Goal: Check status: Check status

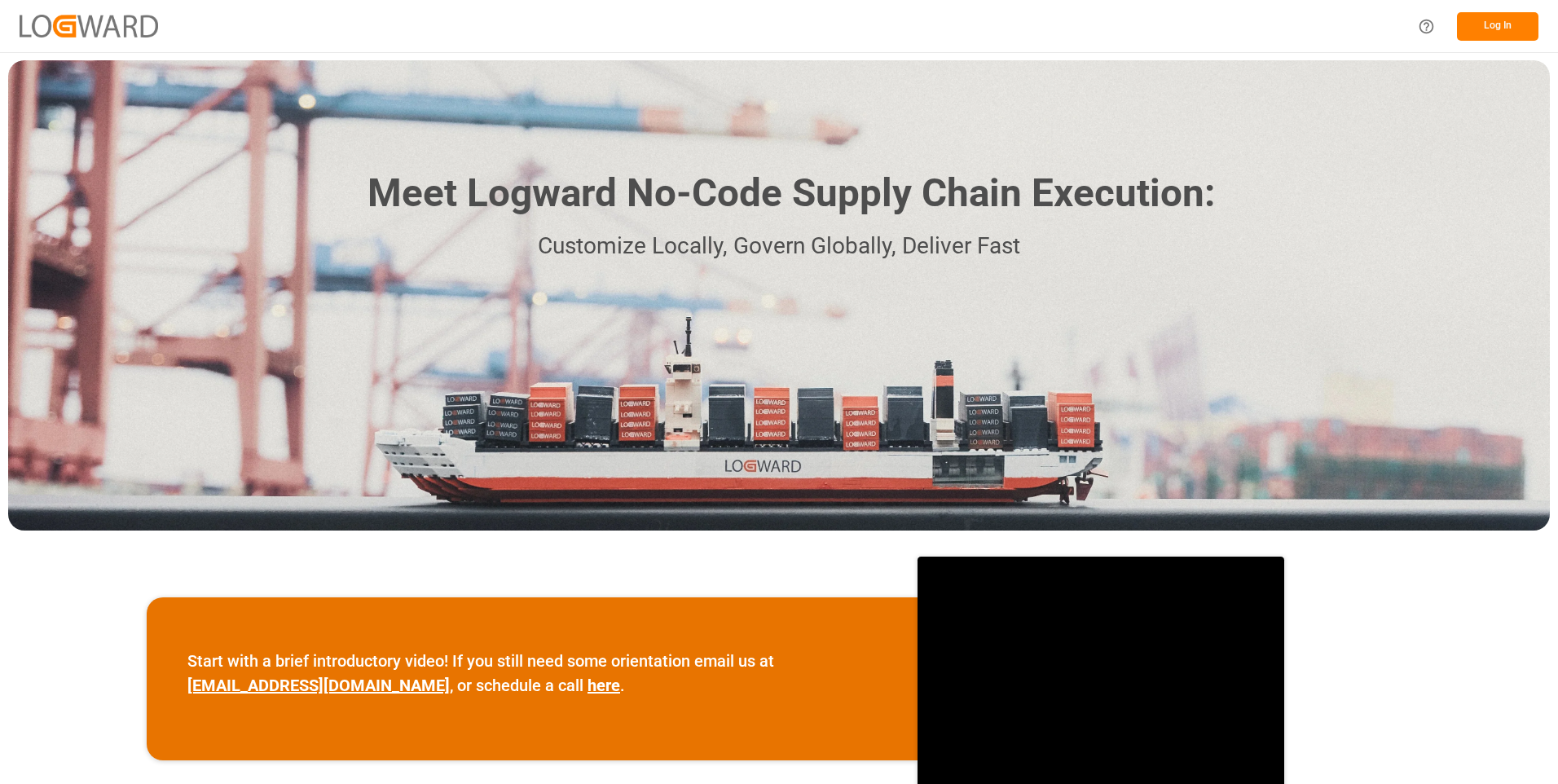
click at [1507, 30] on button "Log In" at bounding box center [1498, 26] width 82 height 29
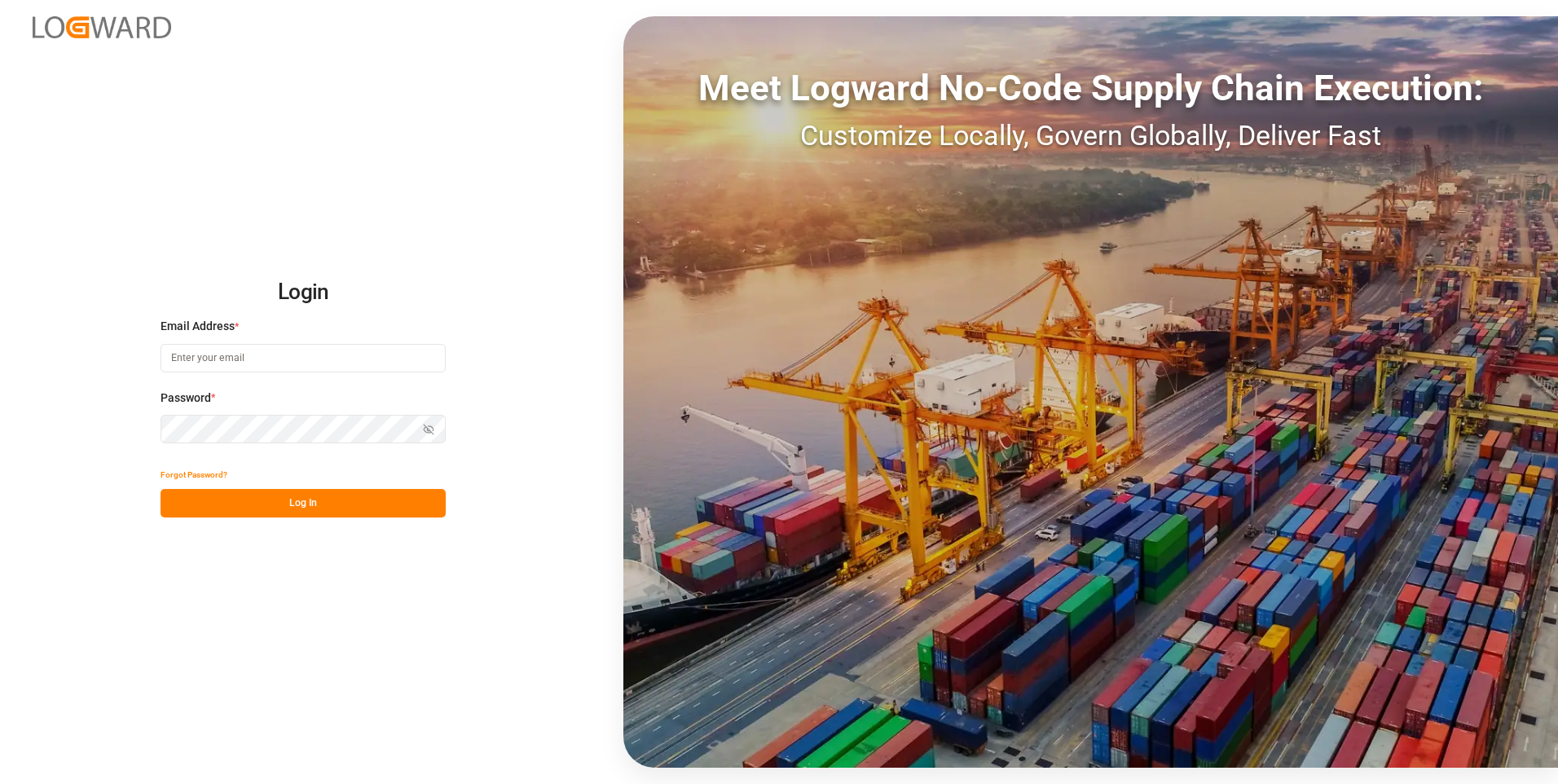
type input "[PERSON_NAME][EMAIL_ADDRESS][PERSON_NAME][DOMAIN_NAME]"
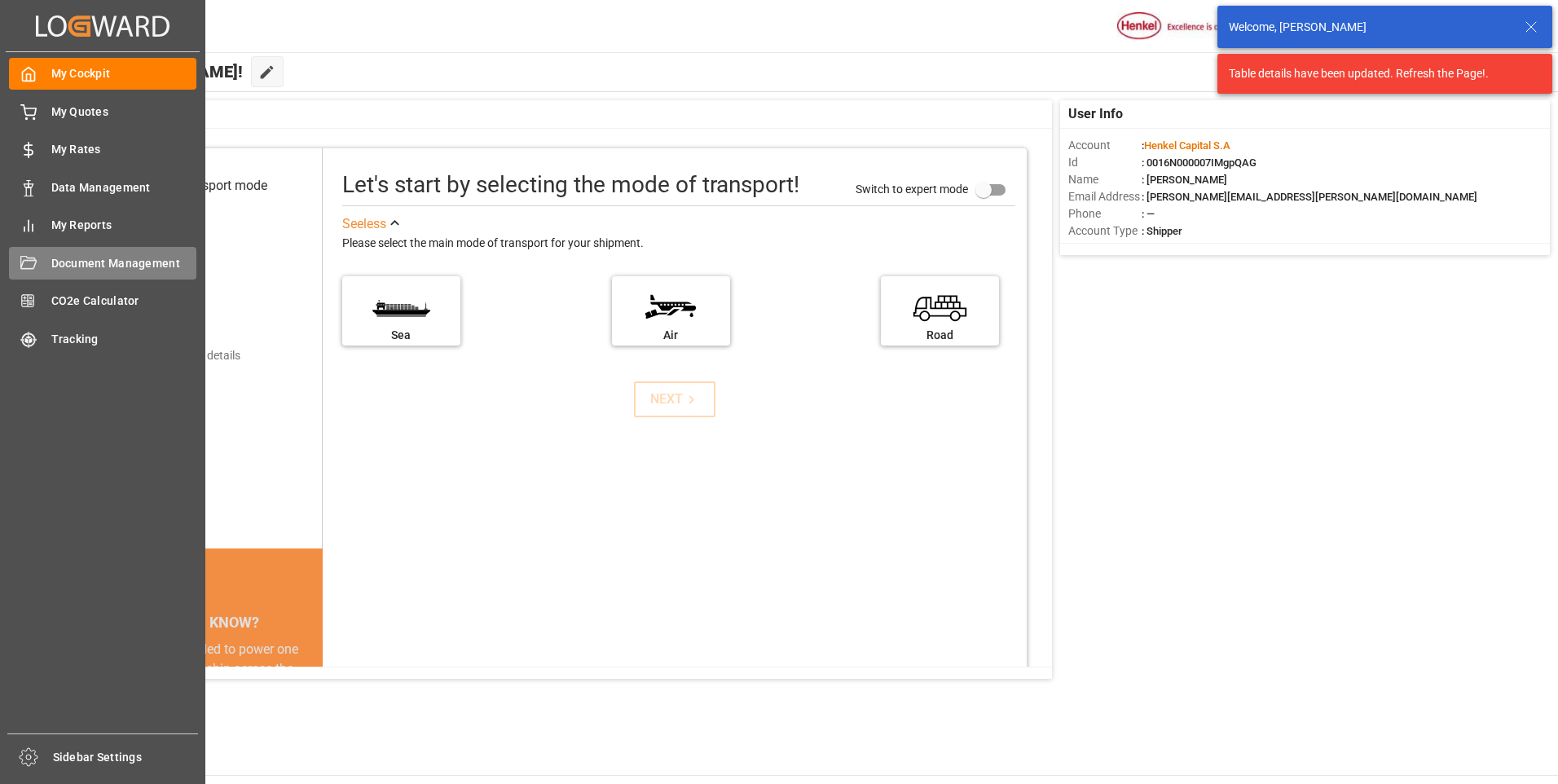
click at [76, 263] on span "Document Management" at bounding box center [124, 263] width 146 height 17
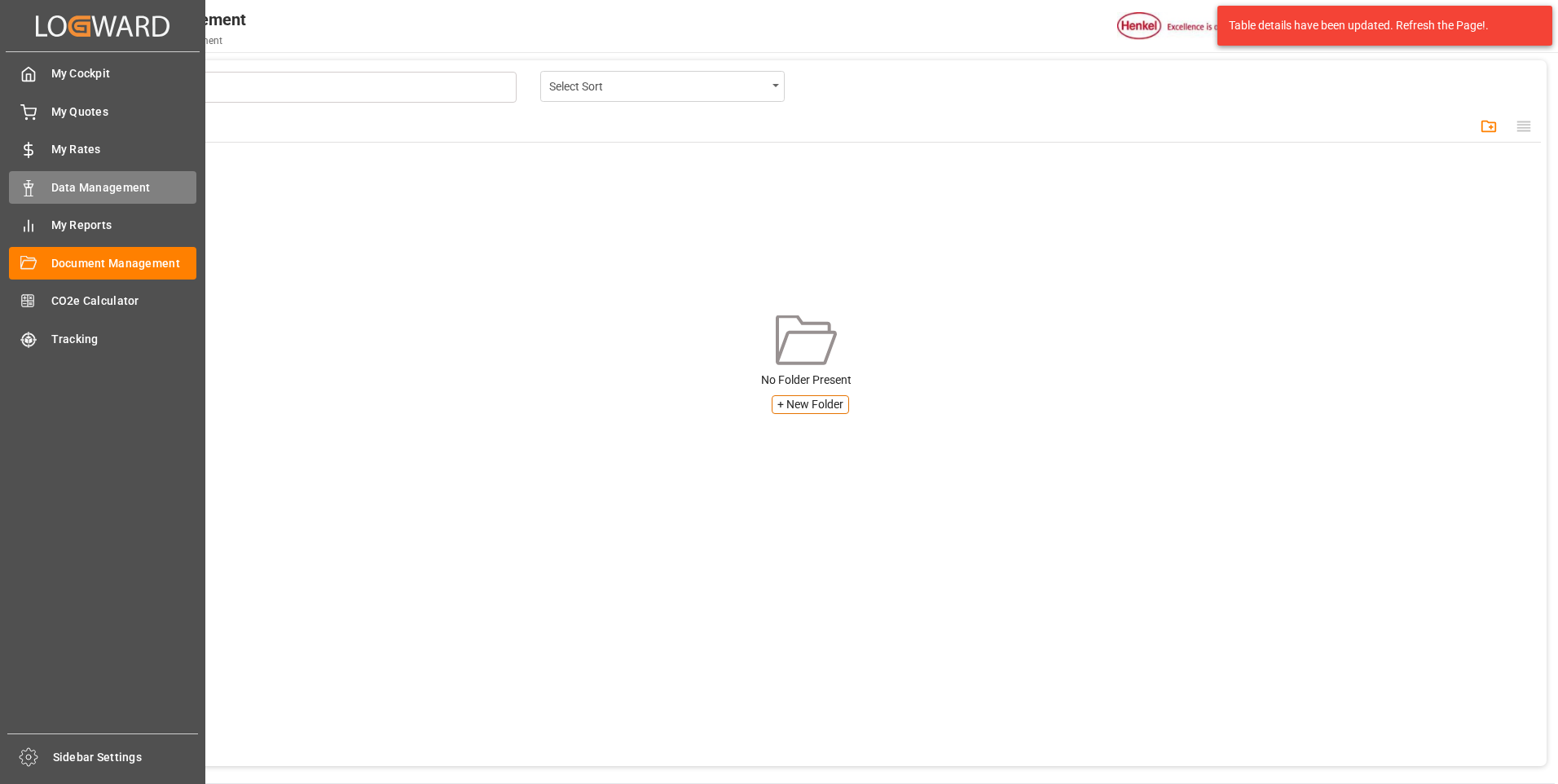
click at [30, 179] on div at bounding box center [23, 187] width 28 height 17
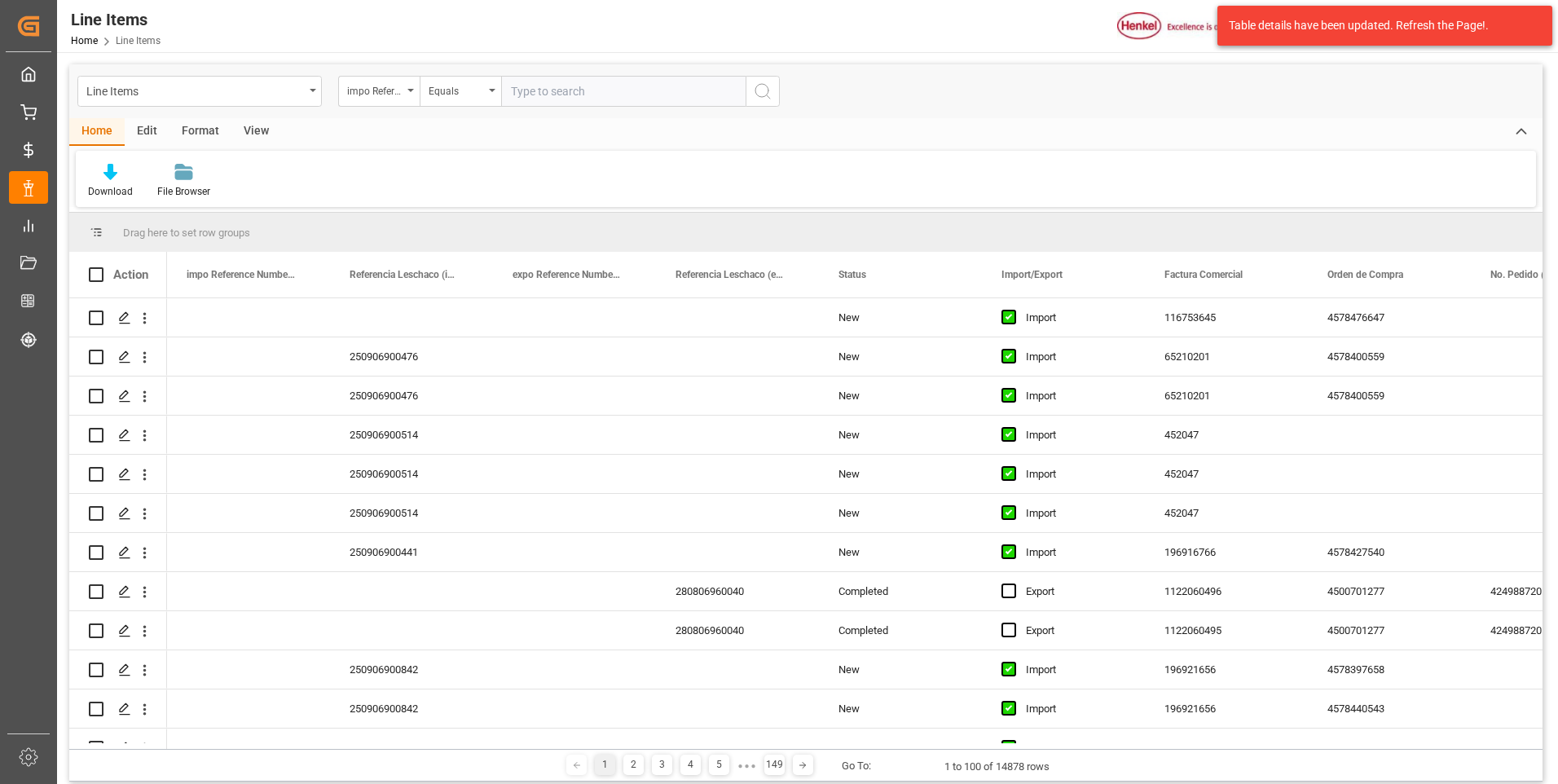
click at [569, 93] on input "text" at bounding box center [623, 90] width 244 height 30
paste input "250906940048"
type input "250906940048"
click at [402, 95] on div "impo Reference Number WF" at bounding box center [375, 89] width 55 height 19
click at [749, 163] on div "Download File Browser" at bounding box center [806, 178] width 1461 height 56
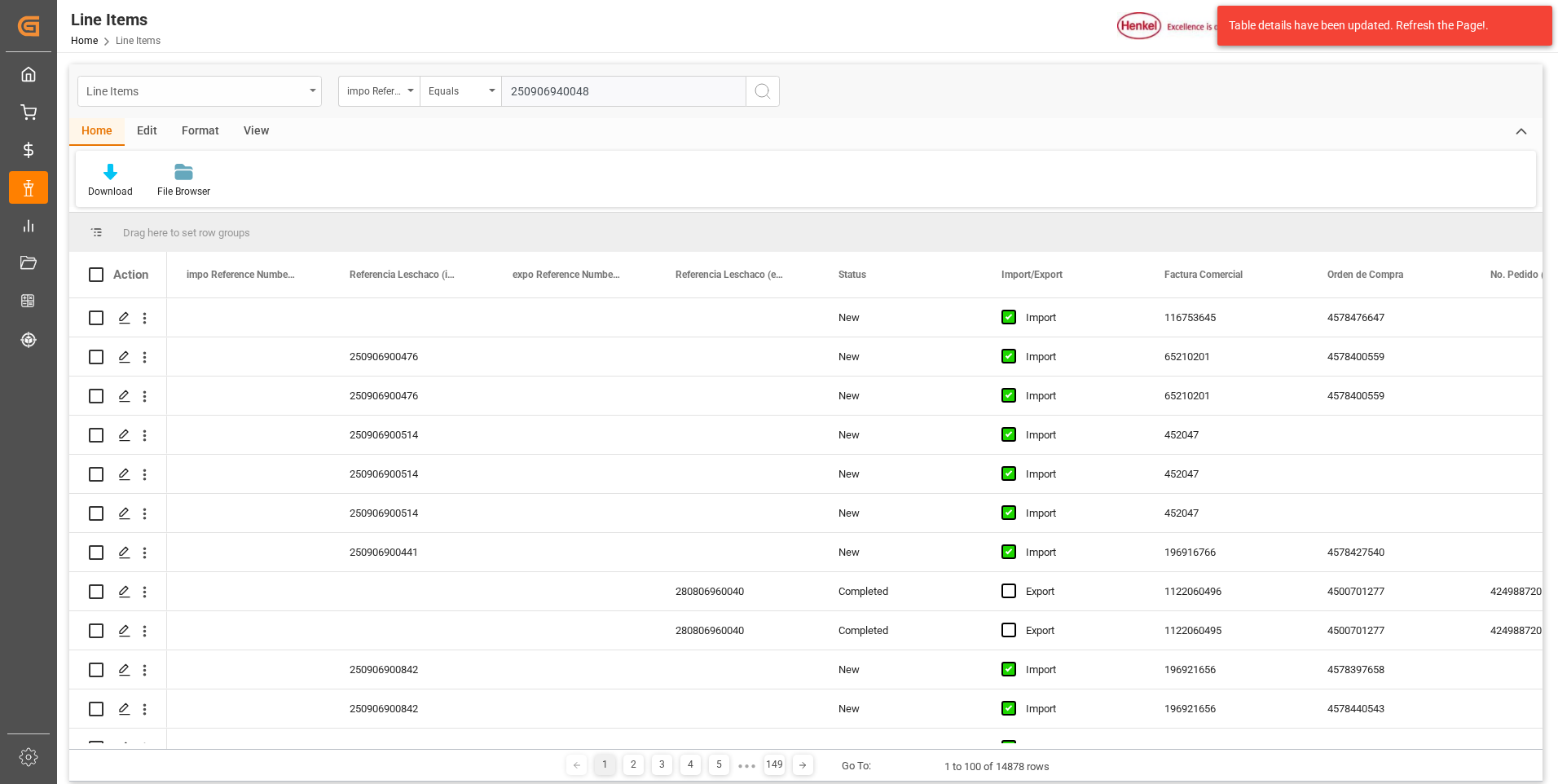
click at [315, 87] on div "Line Items" at bounding box center [200, 90] width 244 height 30
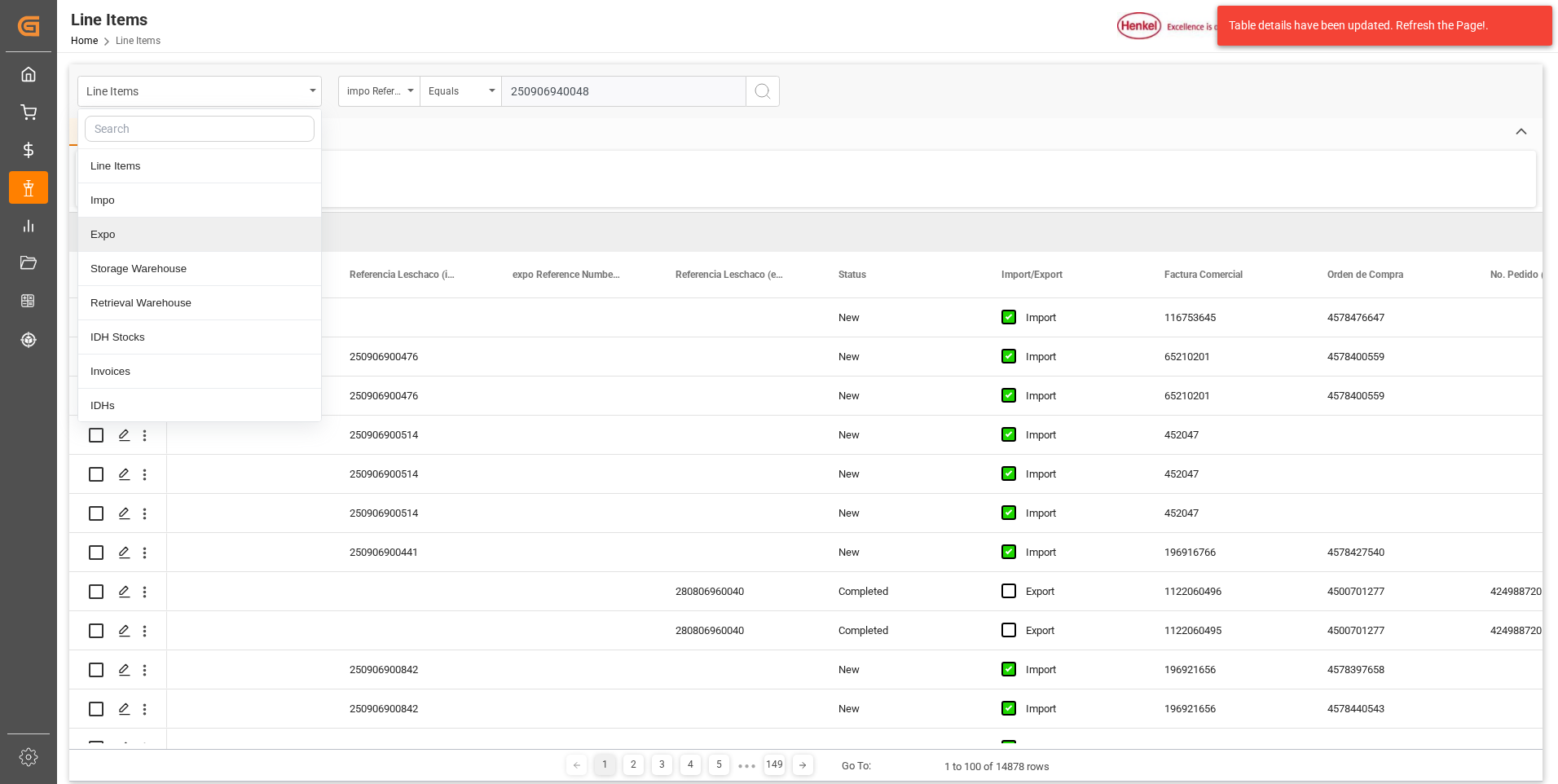
click at [138, 238] on div "Expo" at bounding box center [199, 234] width 243 height 34
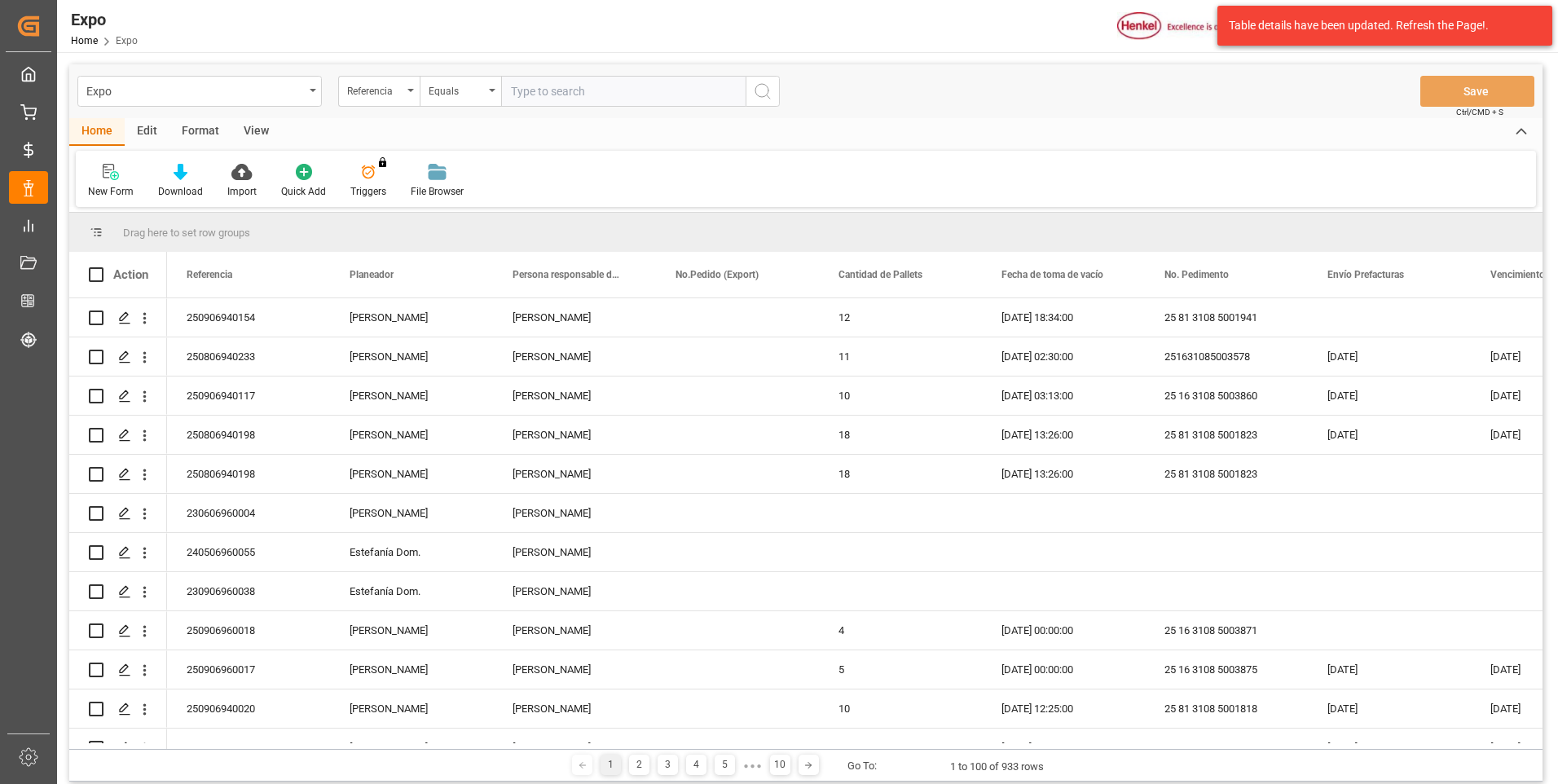
click at [613, 98] on input "text" at bounding box center [623, 90] width 244 height 30
paste input "250906940048"
type input "250906940048"
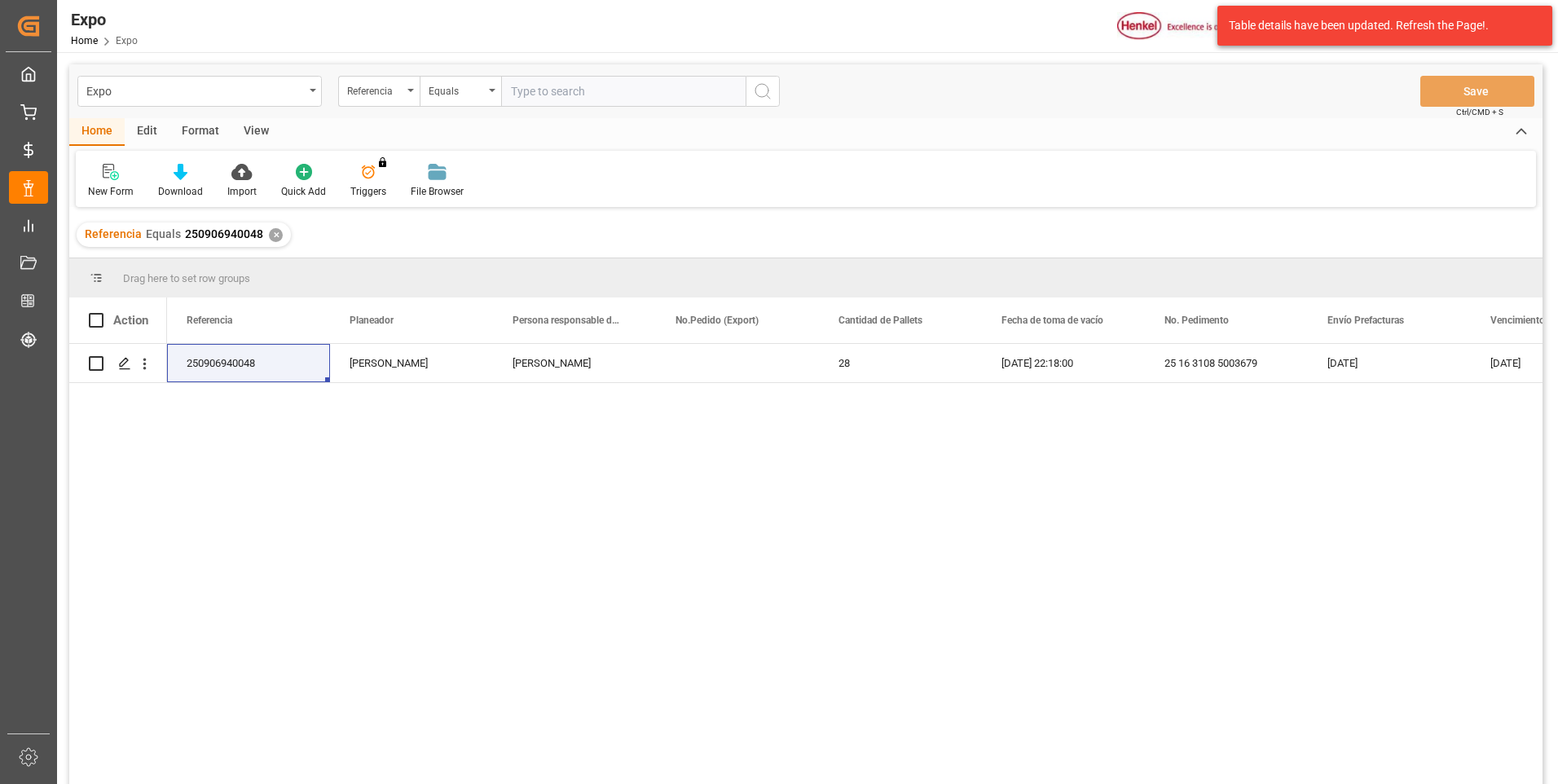
click at [677, 540] on div "250906940048 [PERSON_NAME] [PERSON_NAME] 28 [DATE] 22:18:00 25 16 3108 5003679 …" at bounding box center [855, 569] width 1376 height 451
click at [146, 359] on icon "open menu" at bounding box center [144, 363] width 17 height 17
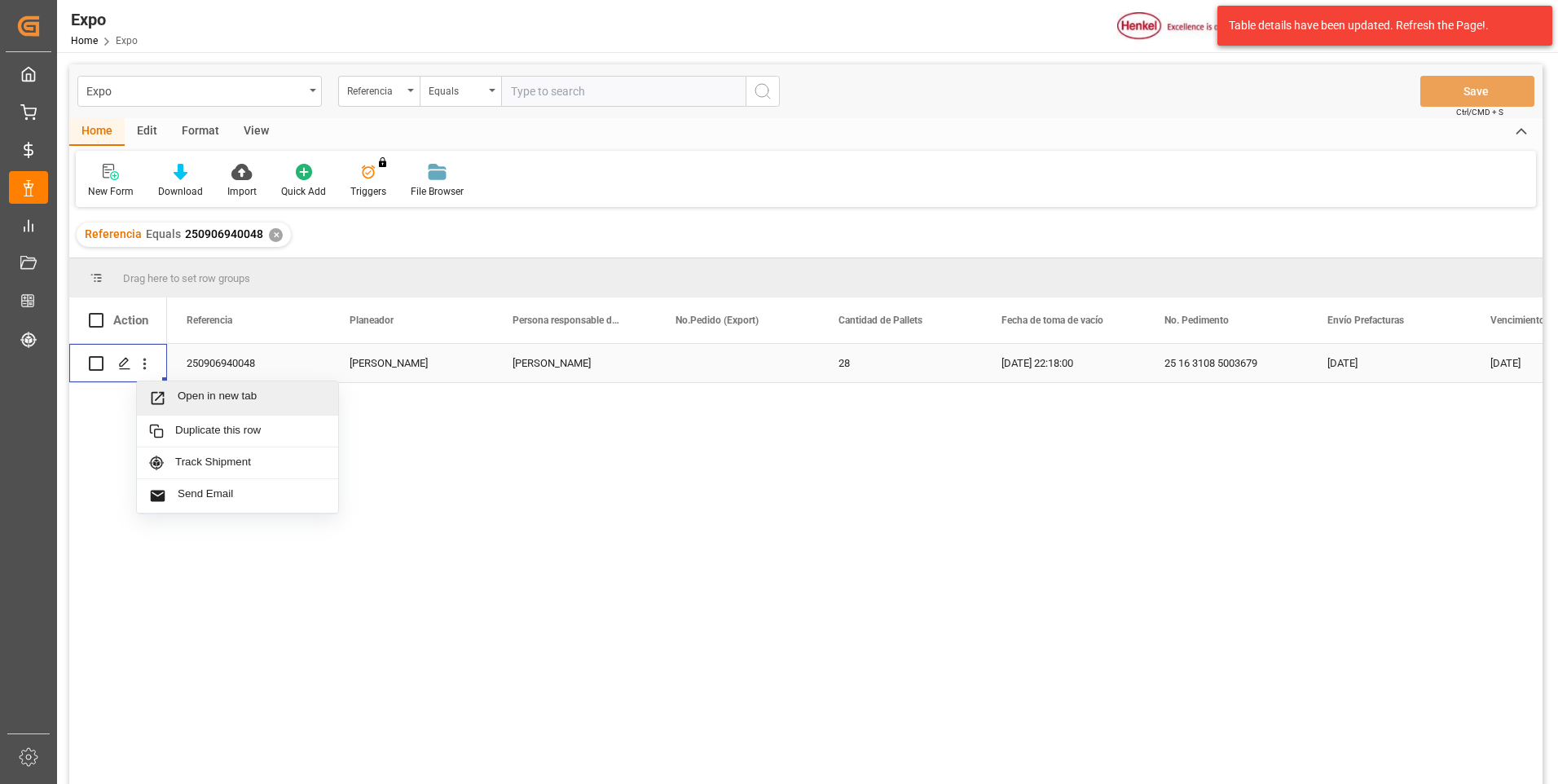
click at [268, 400] on span "Open in new tab" at bounding box center [252, 397] width 149 height 17
click at [549, 92] on input "text" at bounding box center [623, 90] width 244 height 30
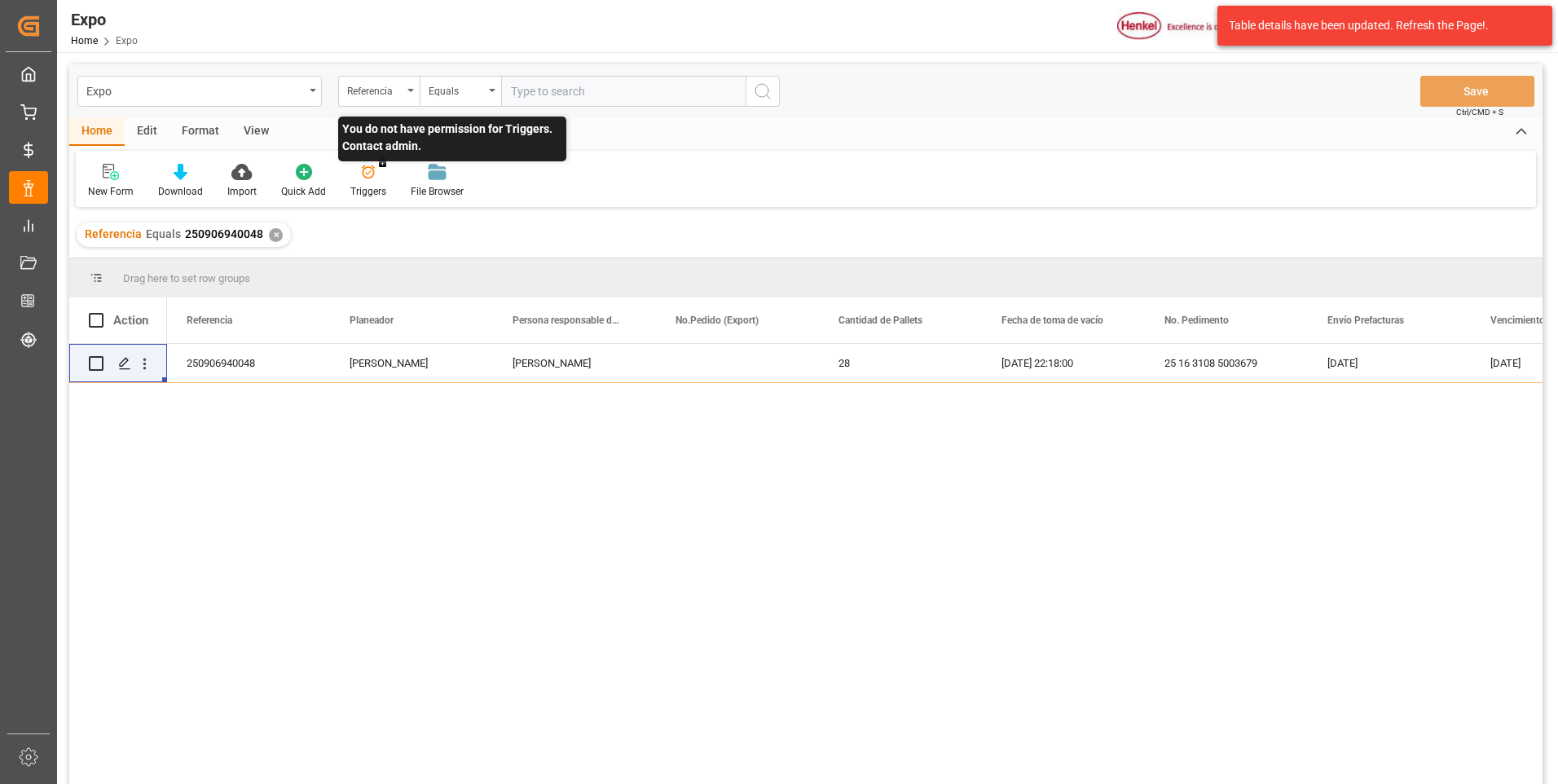
paste input "250806960040"
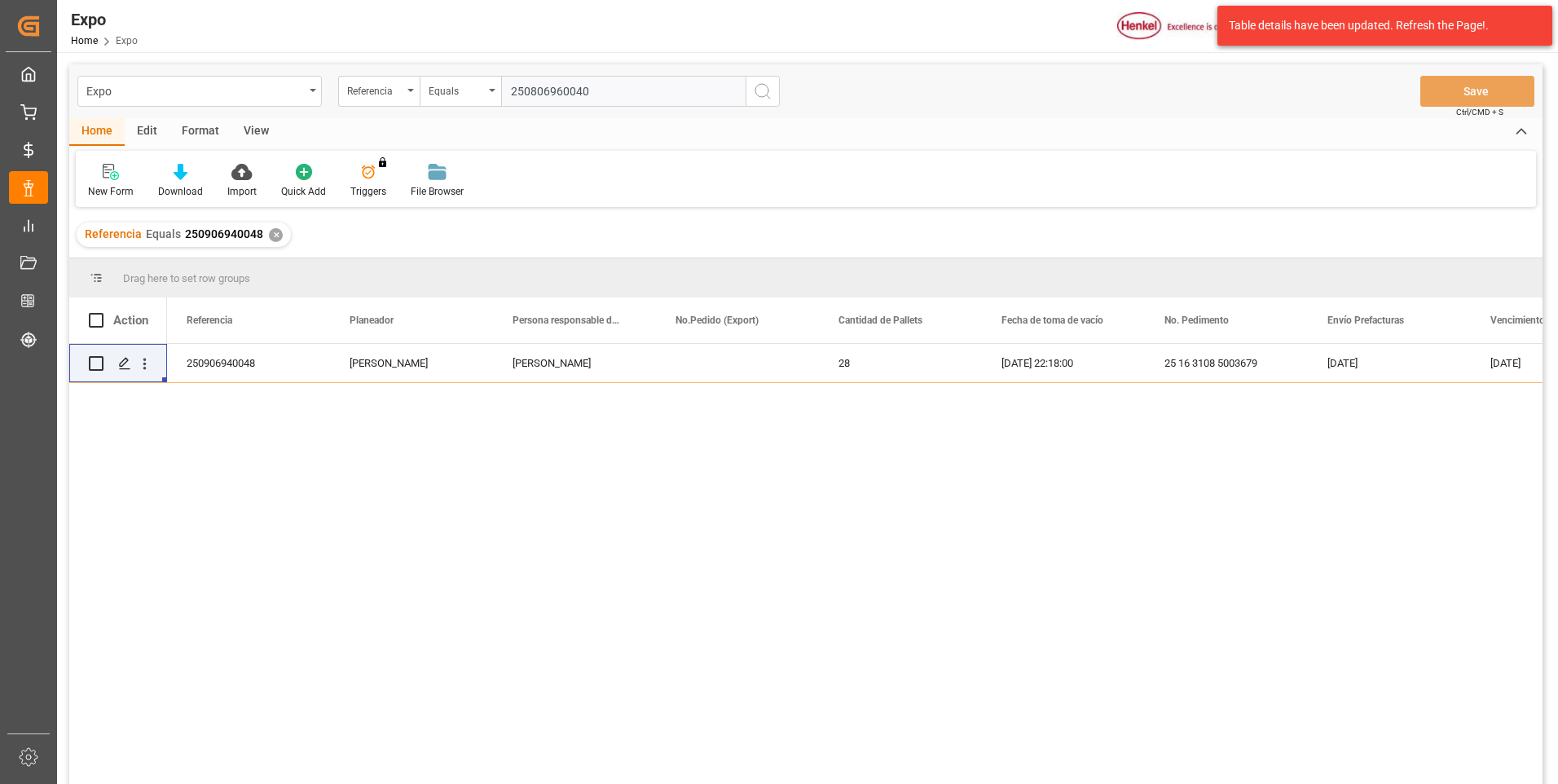
type input "250806960040"
click at [273, 237] on div "✕" at bounding box center [276, 235] width 14 height 14
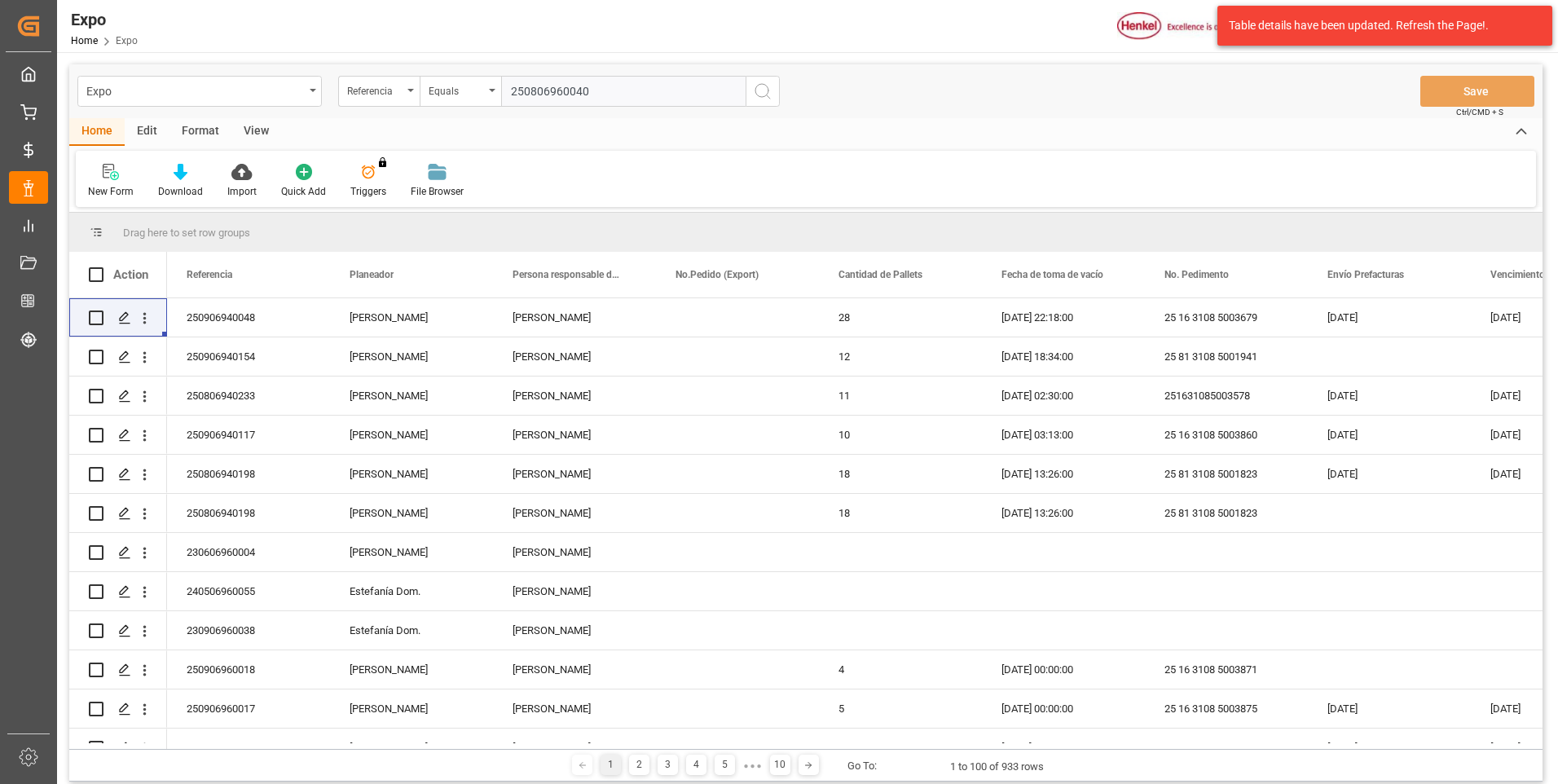
click at [764, 95] on icon "search button" at bounding box center [763, 91] width 20 height 20
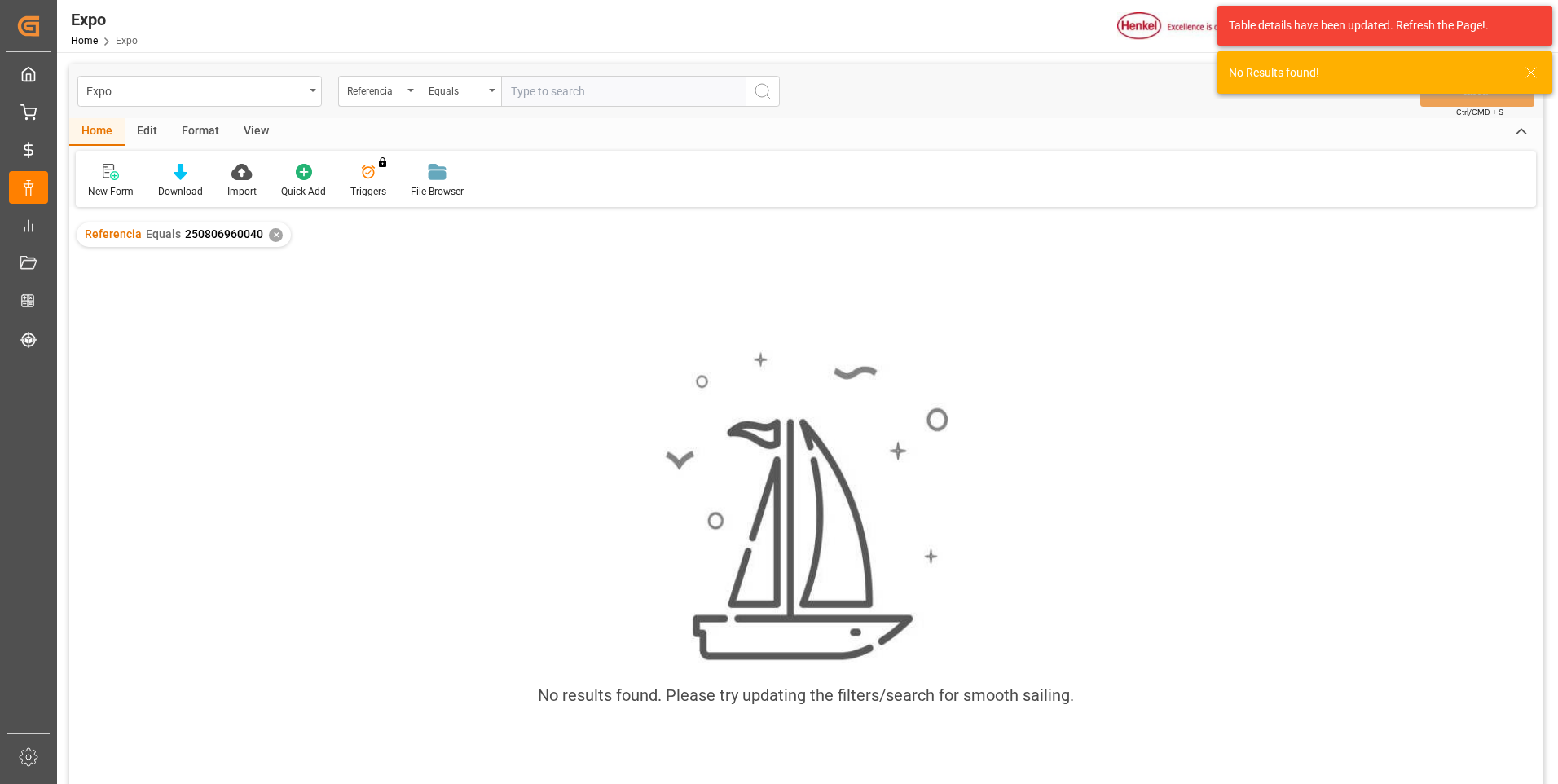
click at [578, 100] on input "text" at bounding box center [623, 90] width 244 height 30
click at [272, 237] on div "✕" at bounding box center [276, 235] width 14 height 14
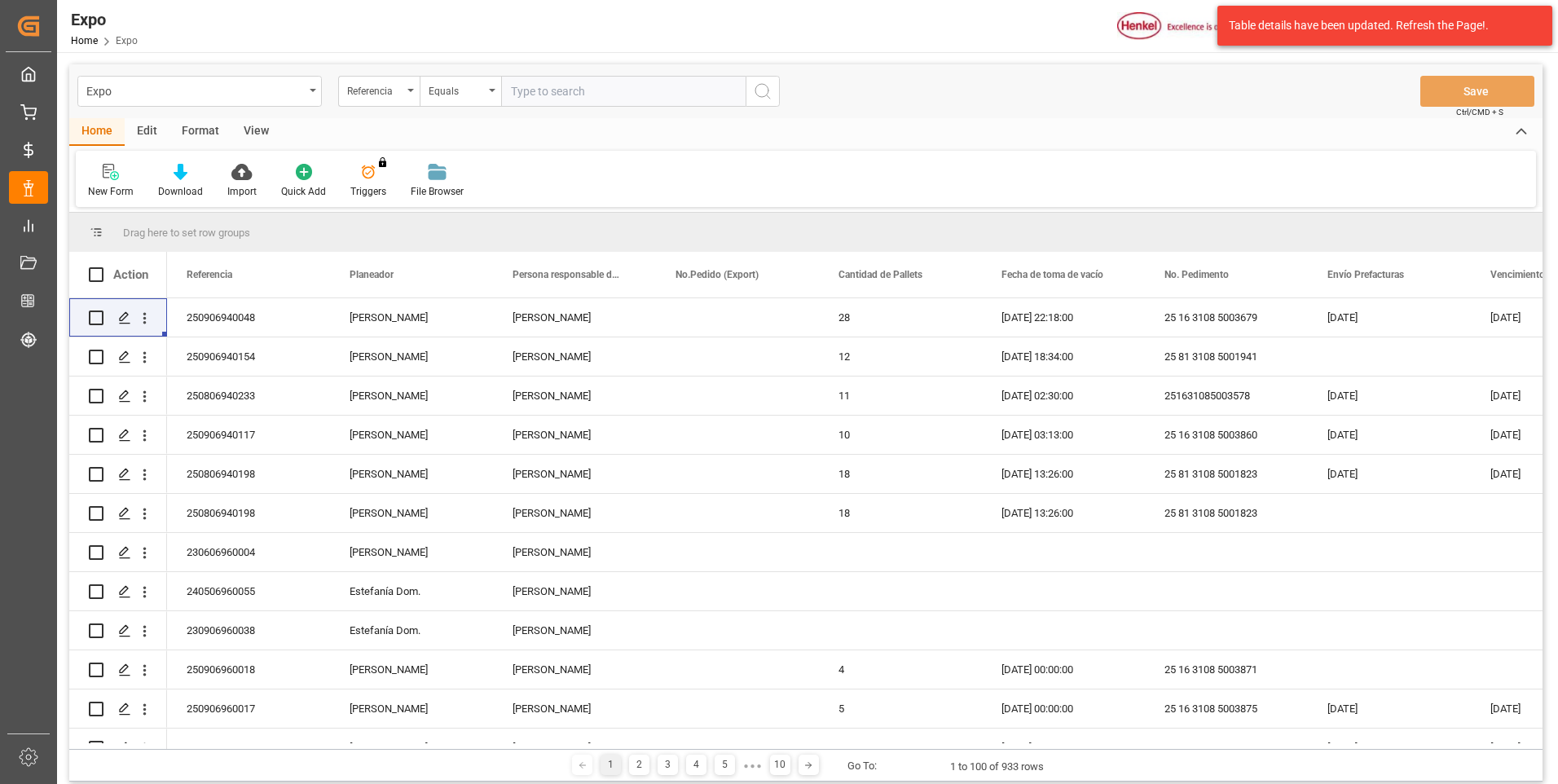
click at [538, 91] on input "text" at bounding box center [623, 90] width 244 height 30
paste input "250806960040"
type input "250806960040"
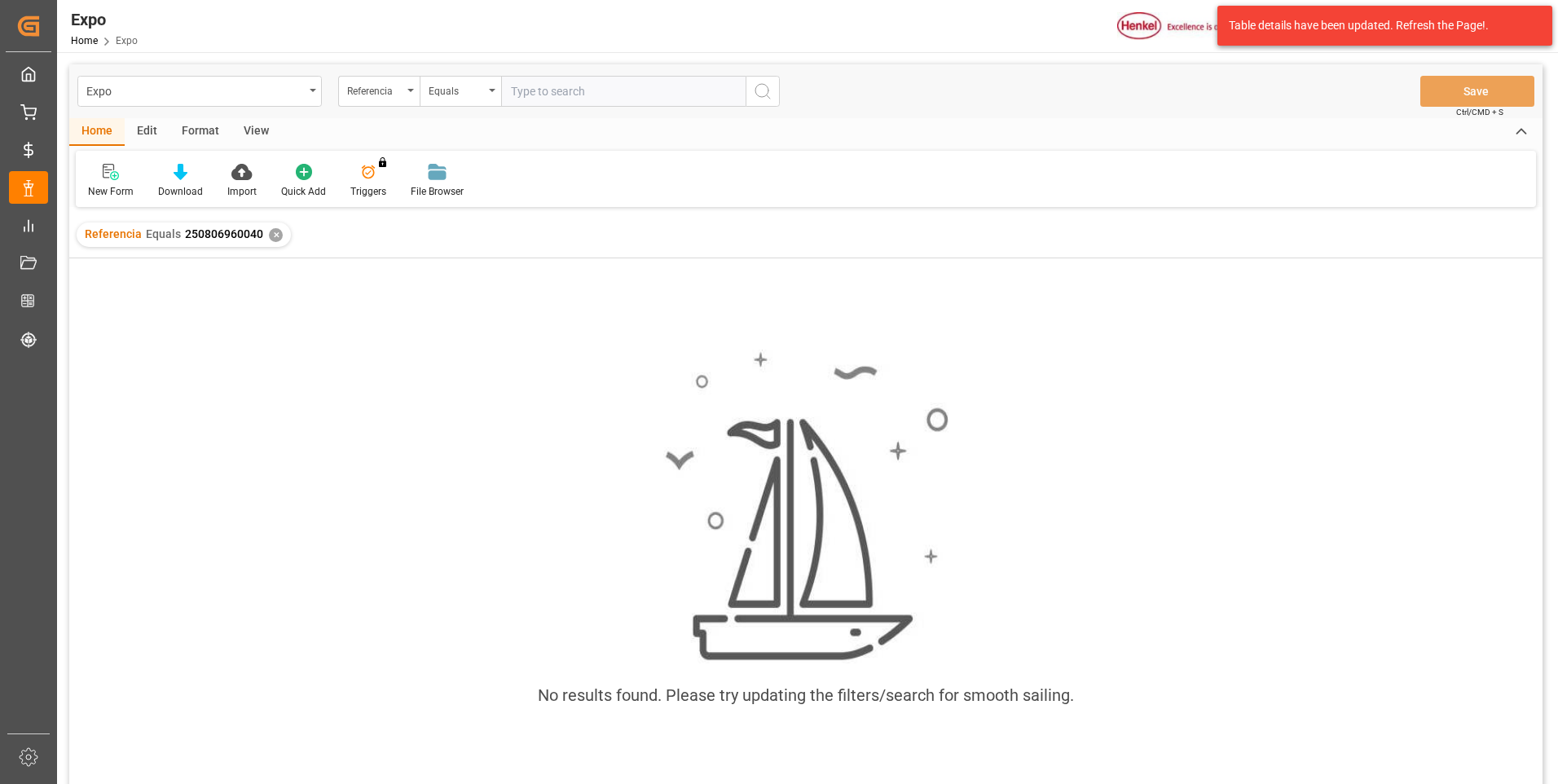
click at [269, 239] on div "✕" at bounding box center [276, 235] width 14 height 14
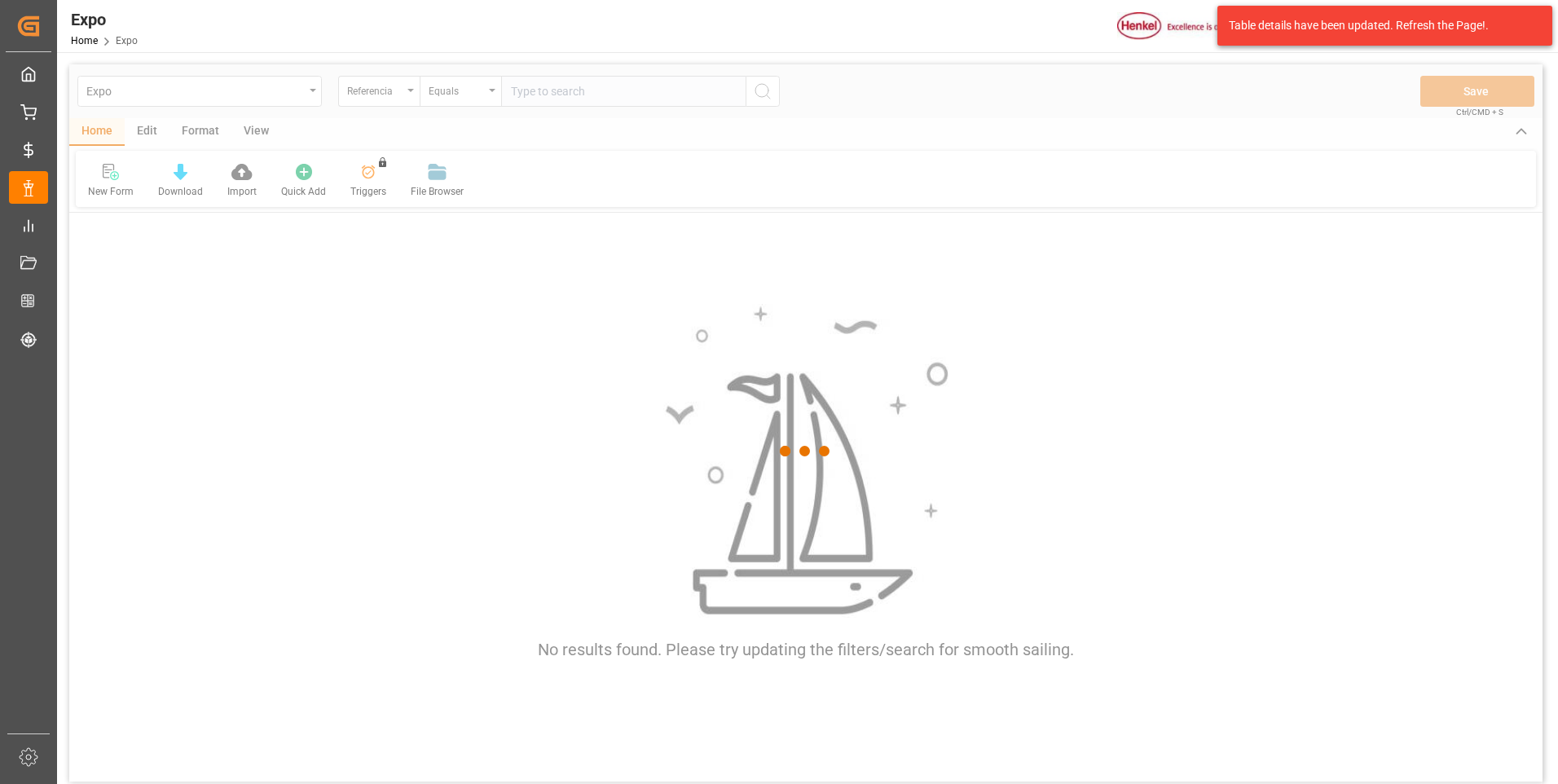
click at [563, 97] on div at bounding box center [805, 451] width 1473 height 774
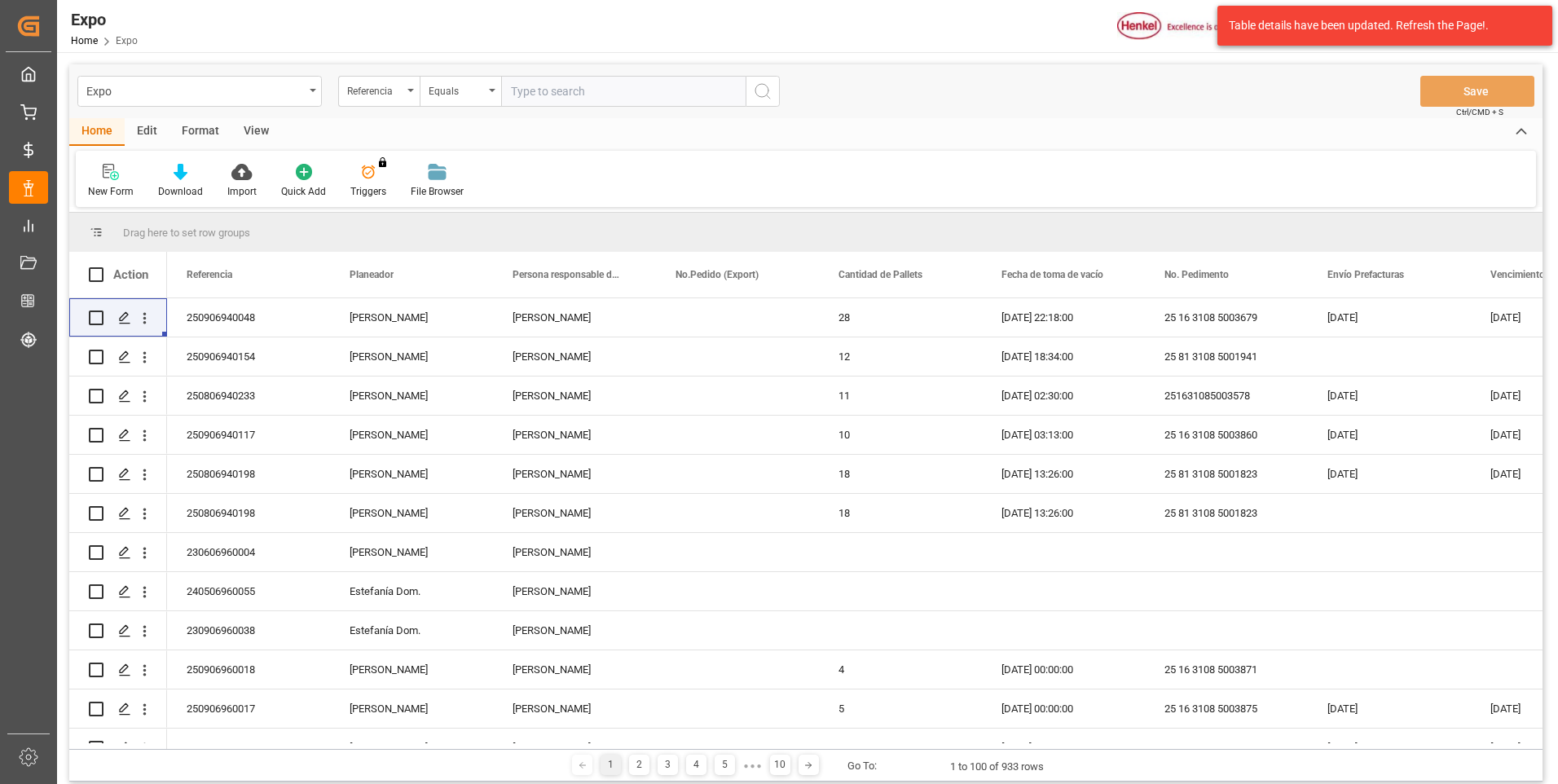
click at [563, 97] on input "text" at bounding box center [623, 90] width 244 height 30
paste input "250806940233"
type input "250806940233"
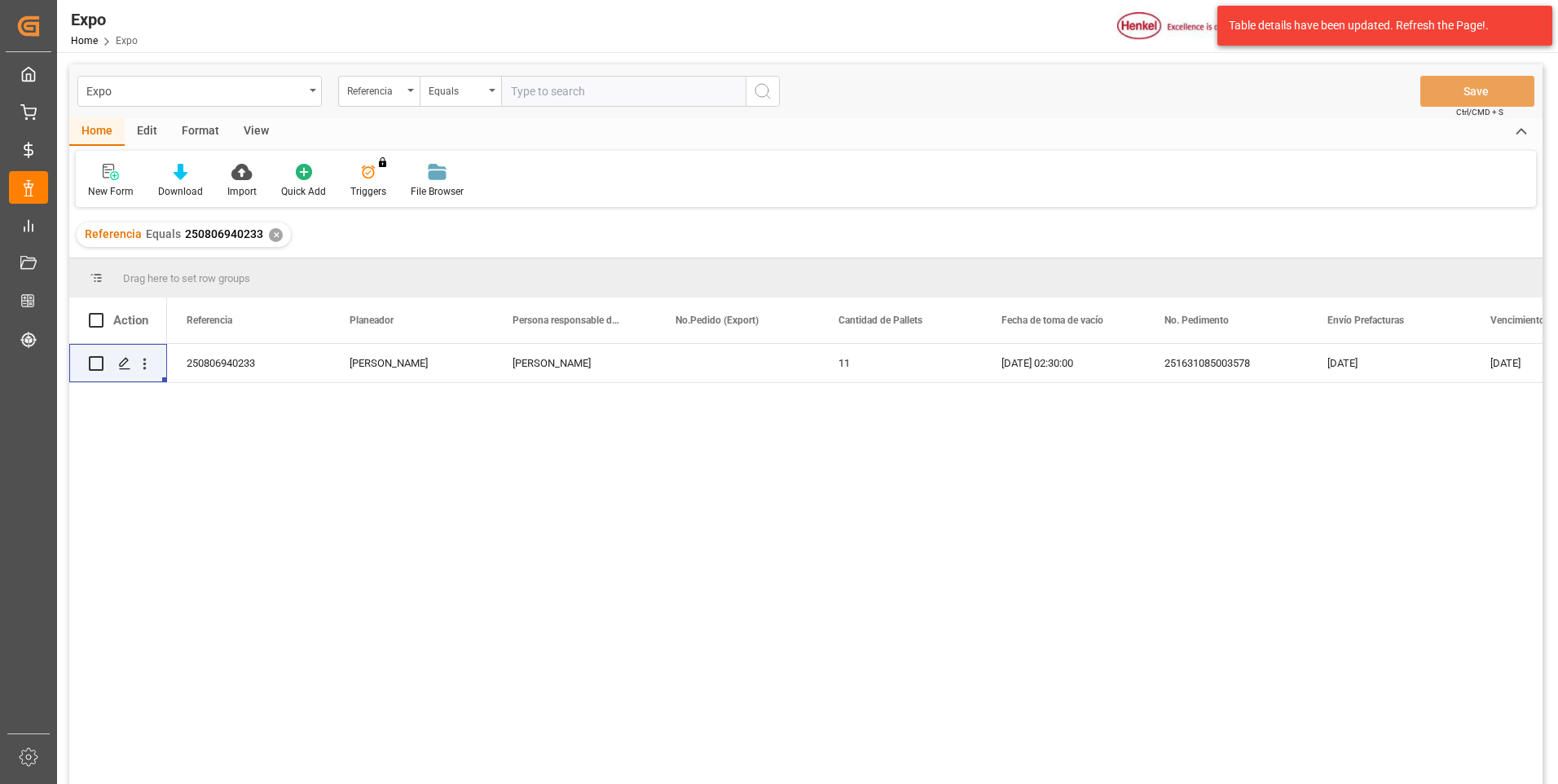
click at [273, 238] on div "✕" at bounding box center [276, 235] width 14 height 14
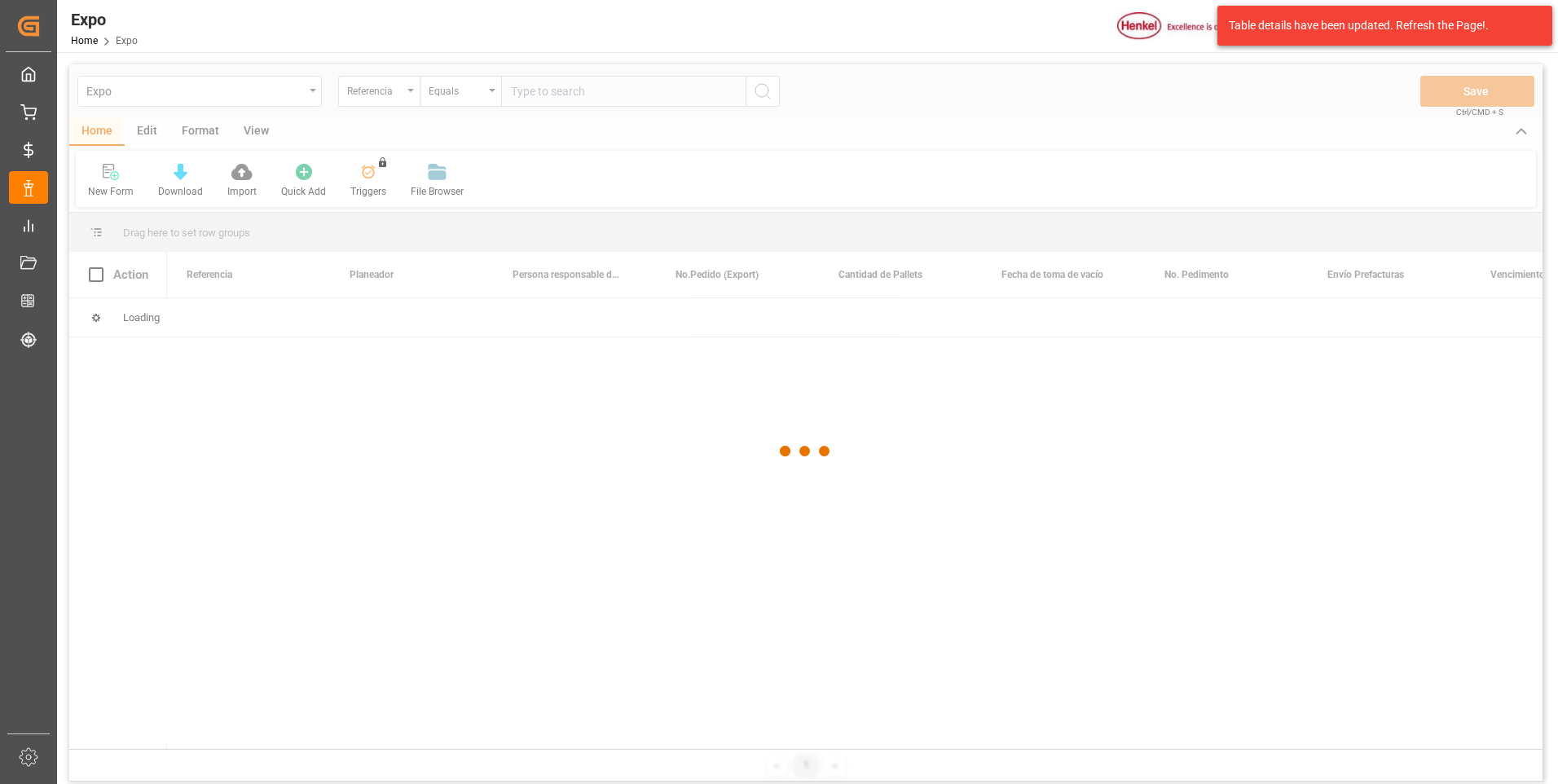
click at [581, 90] on div at bounding box center [805, 451] width 1473 height 774
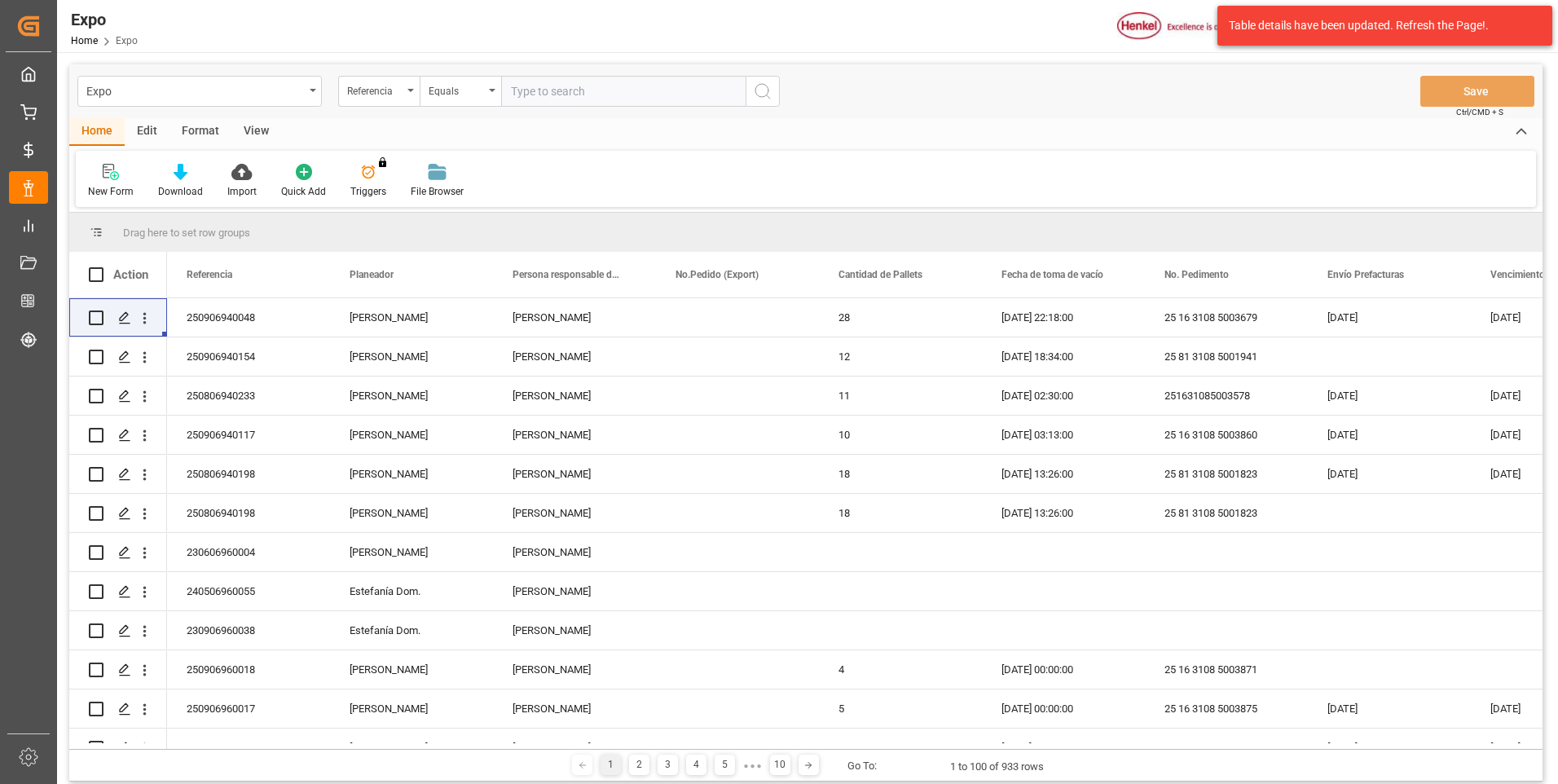
click at [581, 90] on input "text" at bounding box center [623, 90] width 244 height 30
paste input "250806940198"
type input "250806940198"
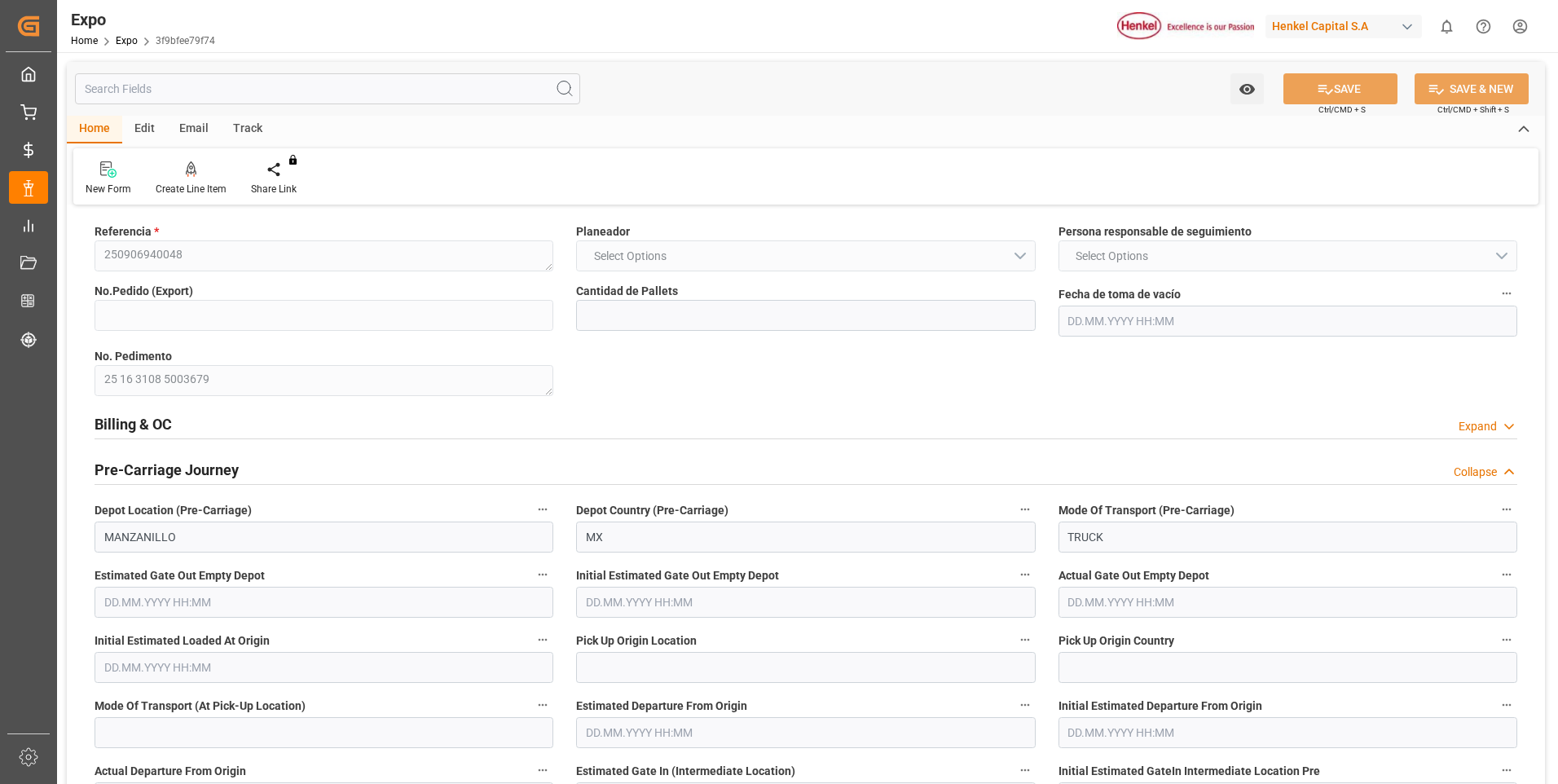
type input "28"
type input "9937311"
type input "22.08.2025 22:18"
type input "[DATE]"
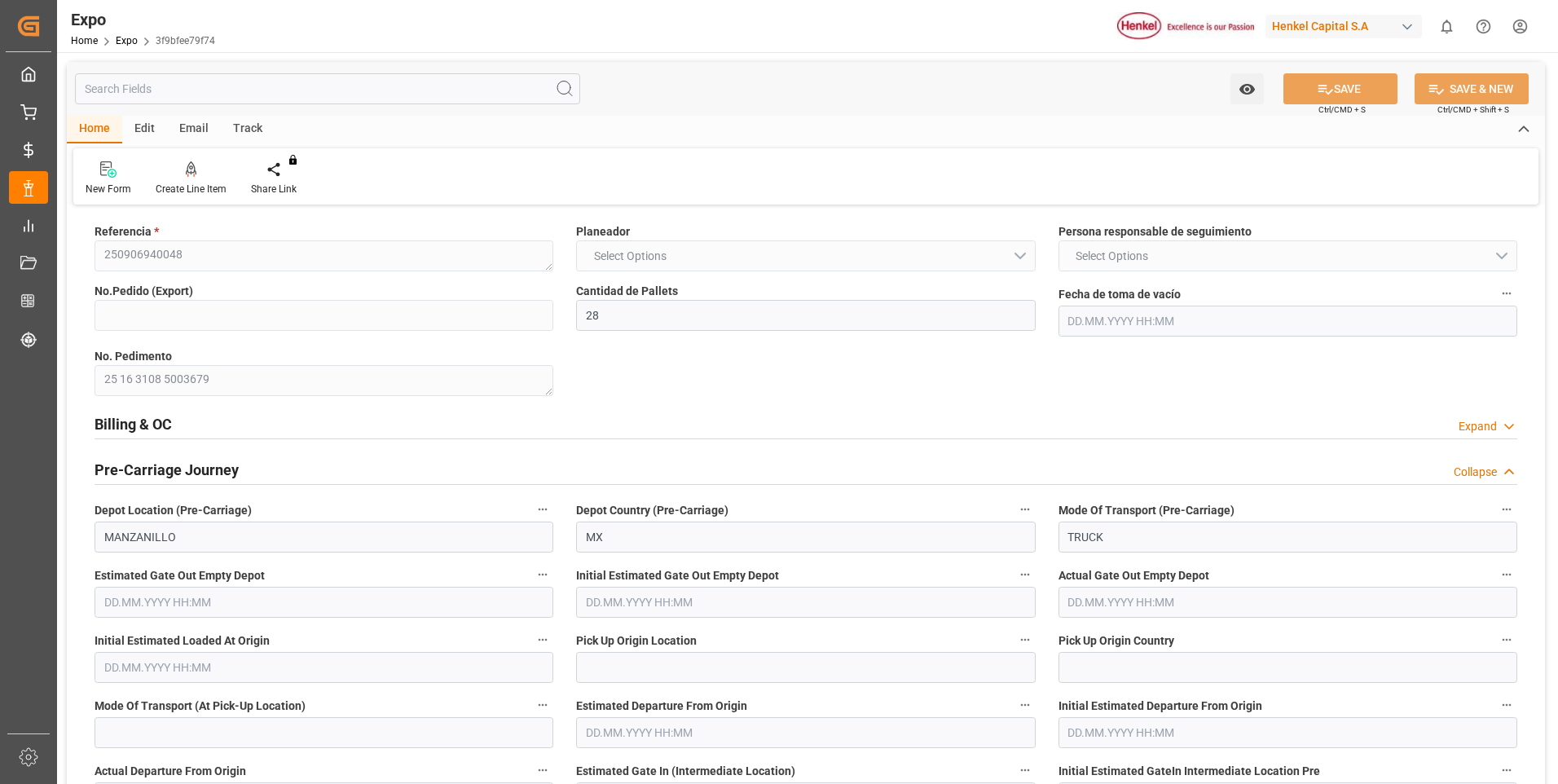
type input "18.08.2025 11:44"
type input "06.09.2025 15:00"
type input "31.08.2025 09:51"
type input "08.09.2025 06:00"
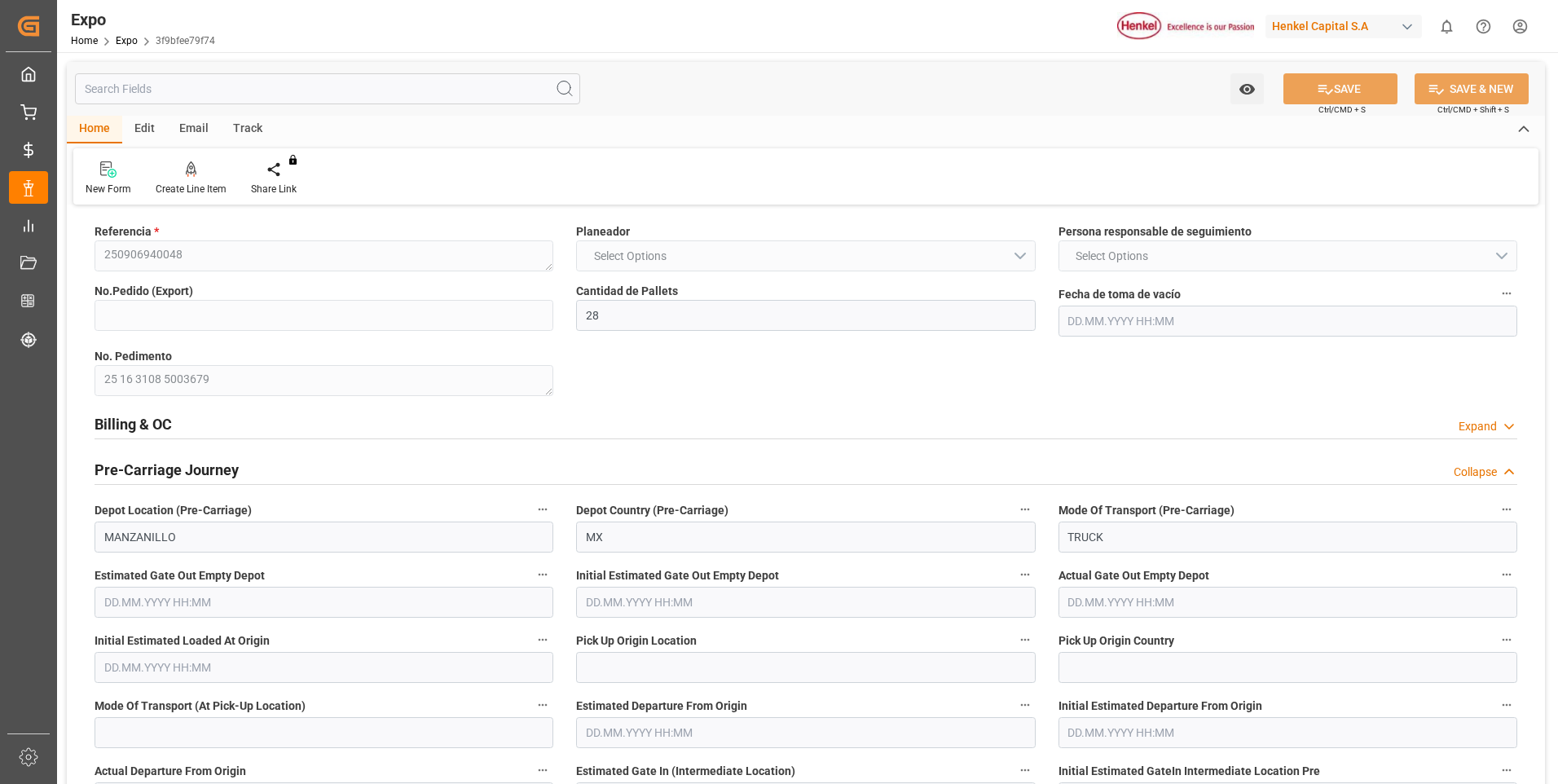
type input "31.08.2025 19:31"
type input "07.09.2025 15:00"
type input "07.09.2025 15:11"
type input "08.09.2025 01:39"
type input "07.09.2025 19:14"
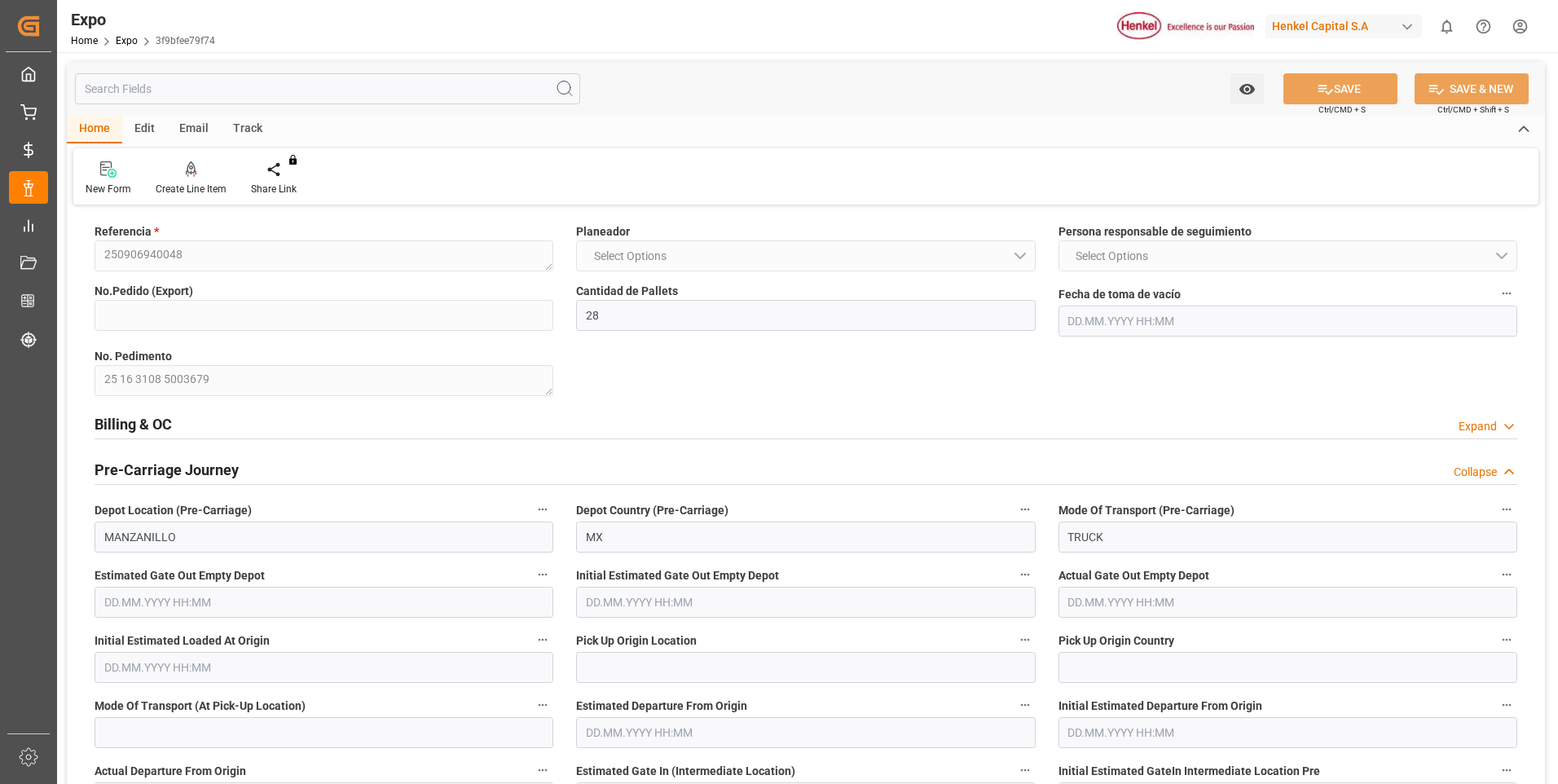
type input "12.09.2025 01:39"
click at [1481, 426] on div "Expand" at bounding box center [1477, 426] width 38 height 17
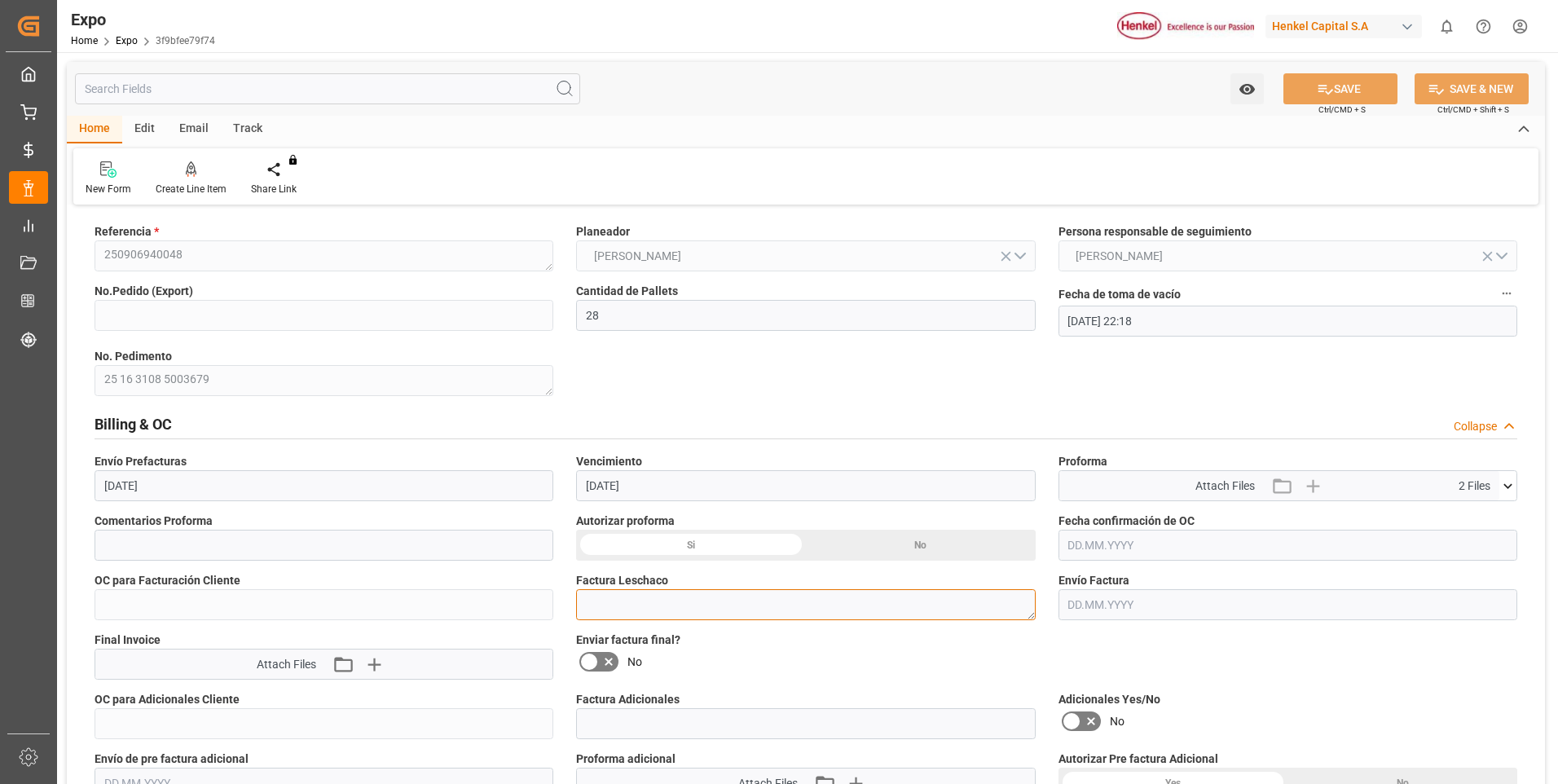
click at [638, 609] on textarea at bounding box center [805, 604] width 459 height 30
paste textarea "LM455905"
type textarea "LM455905"
click at [1353, 90] on button "SAVE" at bounding box center [1340, 89] width 114 height 30
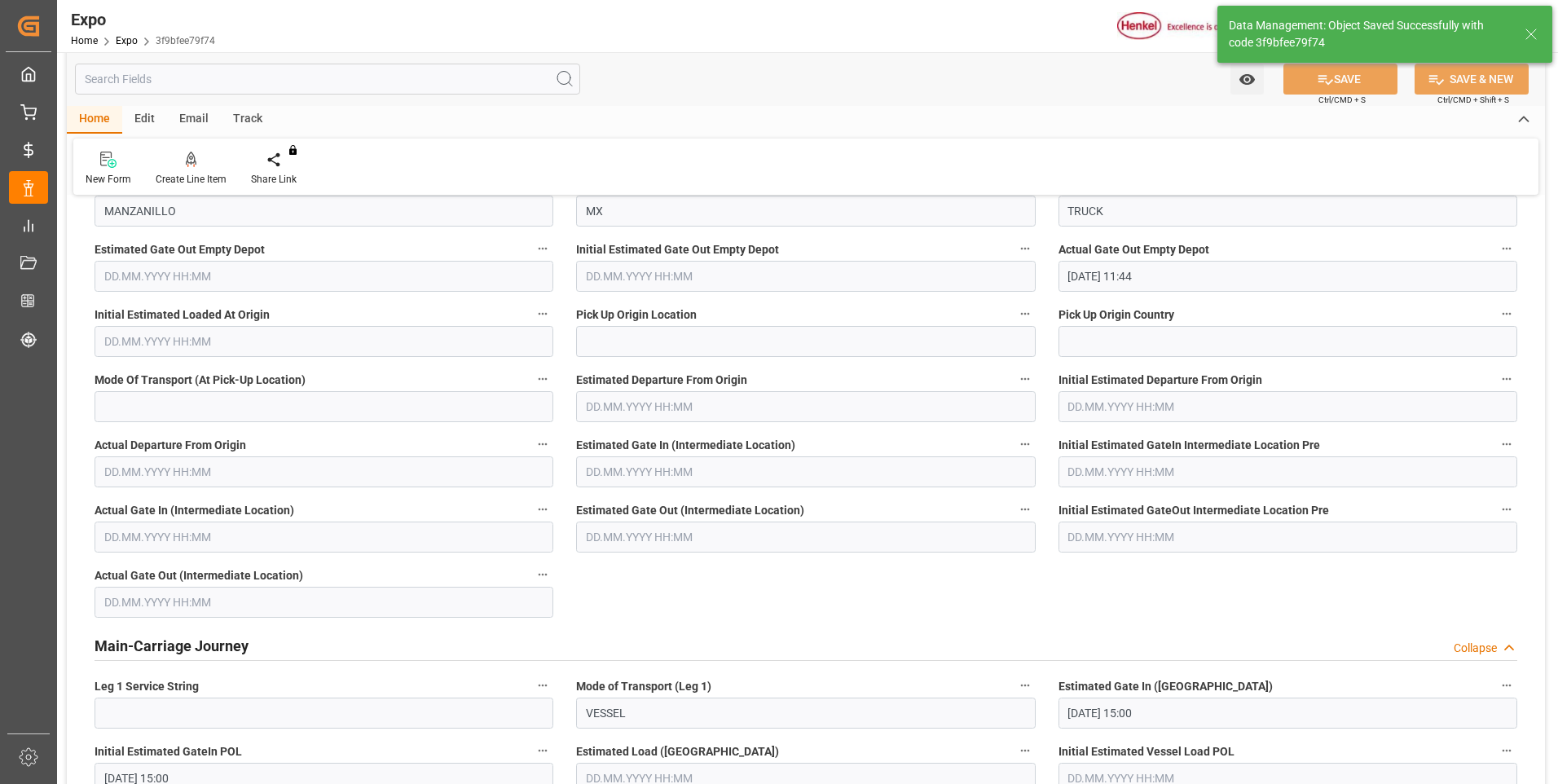
scroll to position [244, 0]
